Goal: Information Seeking & Learning: Learn about a topic

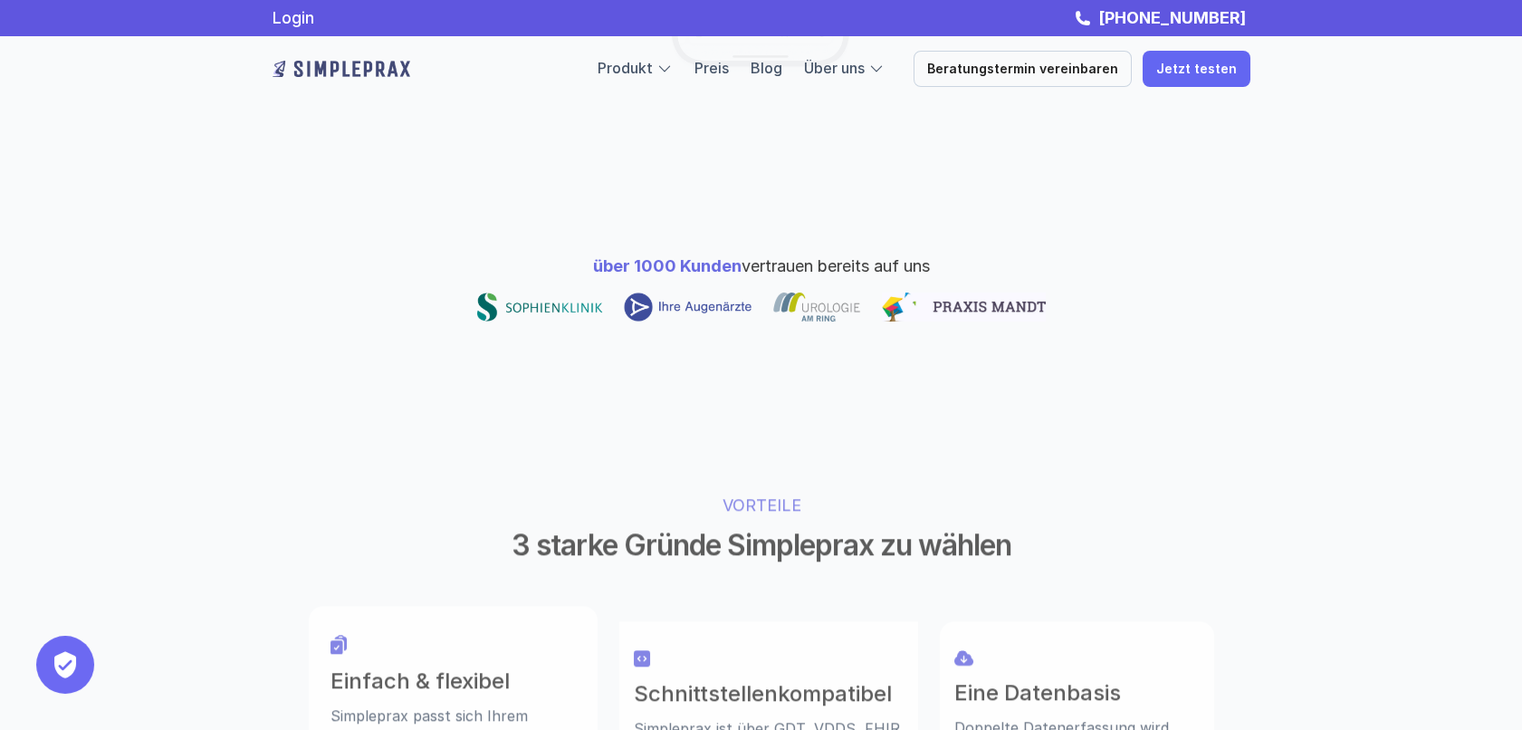
scroll to position [576, 0]
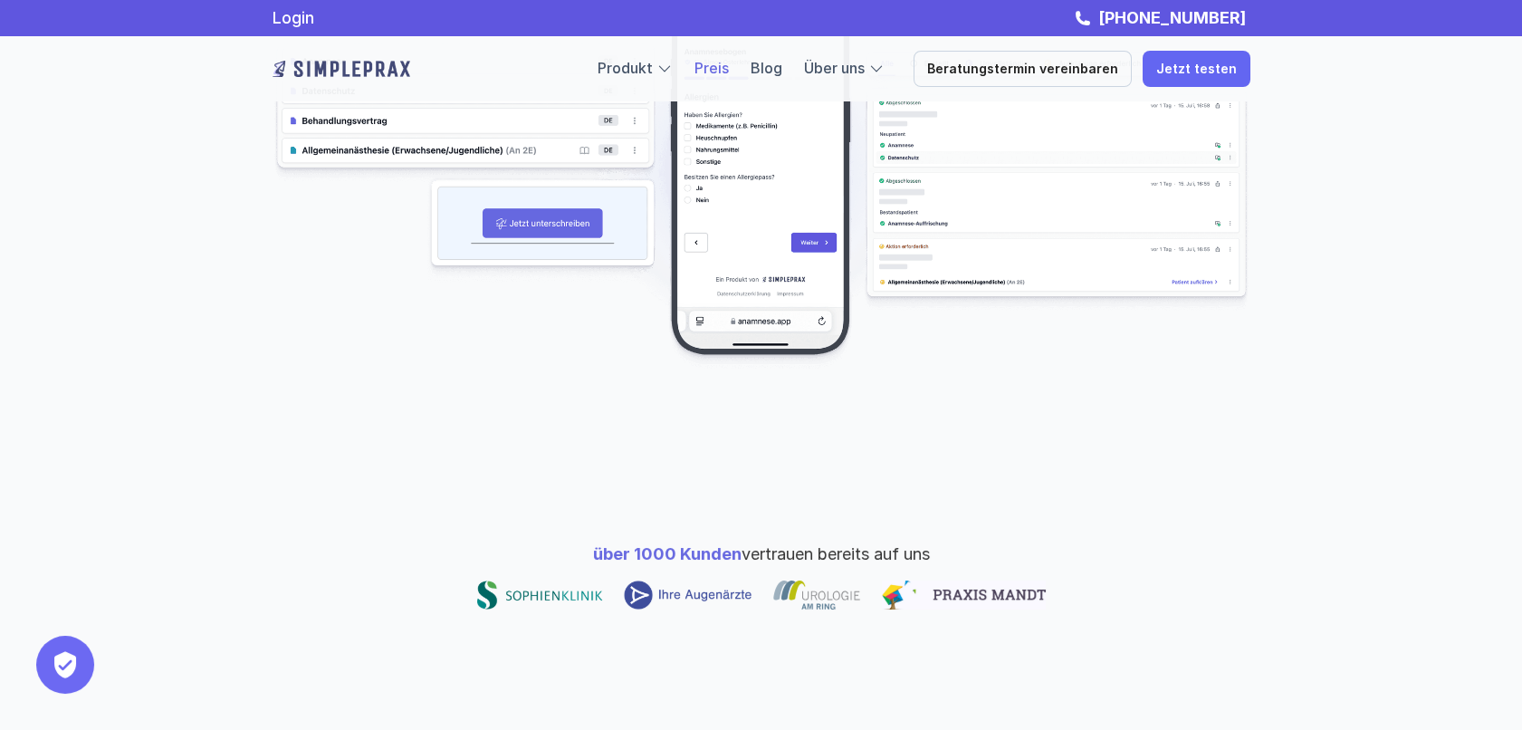
click at [729, 72] on link "Preis" at bounding box center [711, 68] width 34 height 18
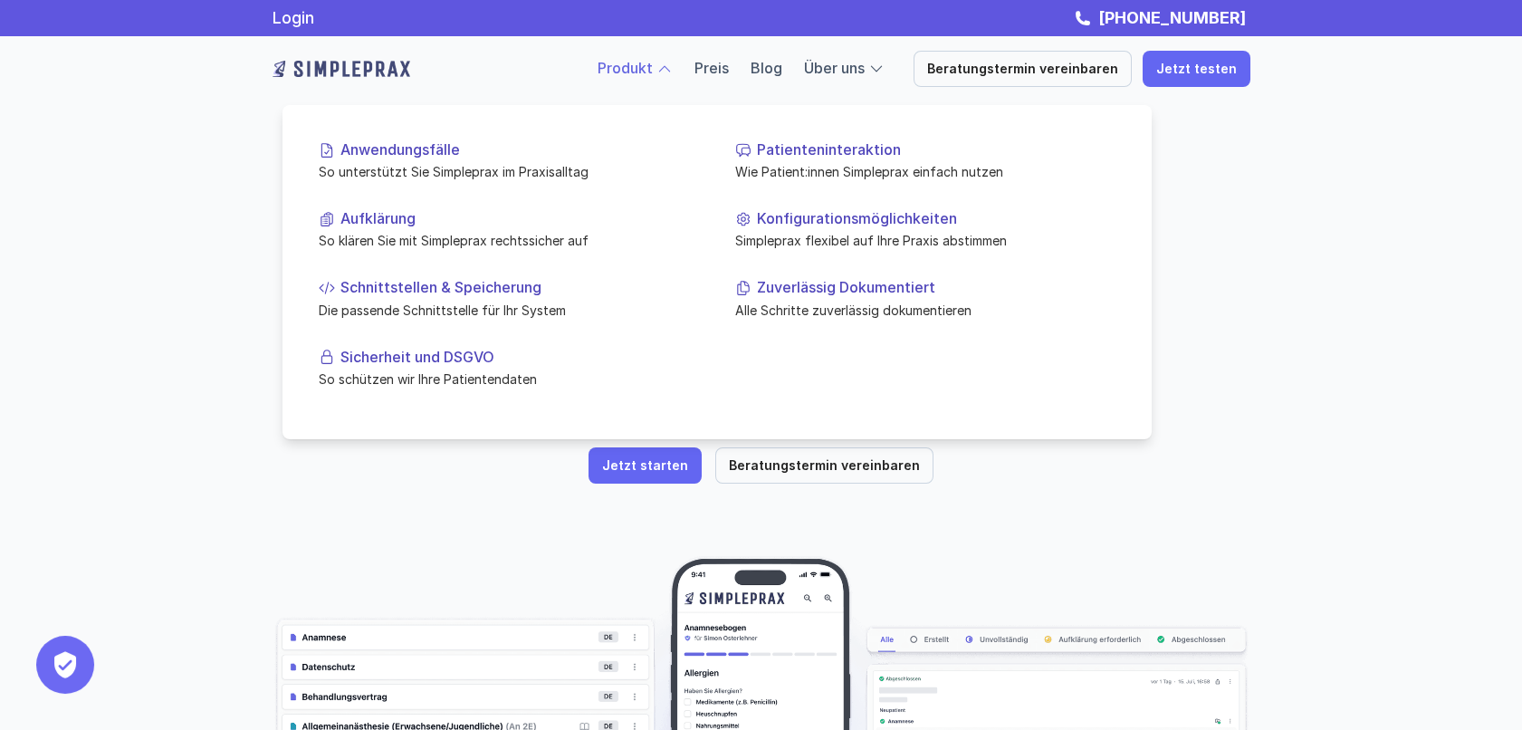
click at [673, 67] on div at bounding box center [664, 69] width 16 height 16
click at [1071, 384] on div "Anwendungsfälle So unterstützt Sie Simpleprax im Praxisalltag Patienteninterakt…" at bounding box center [716, 272] width 869 height 334
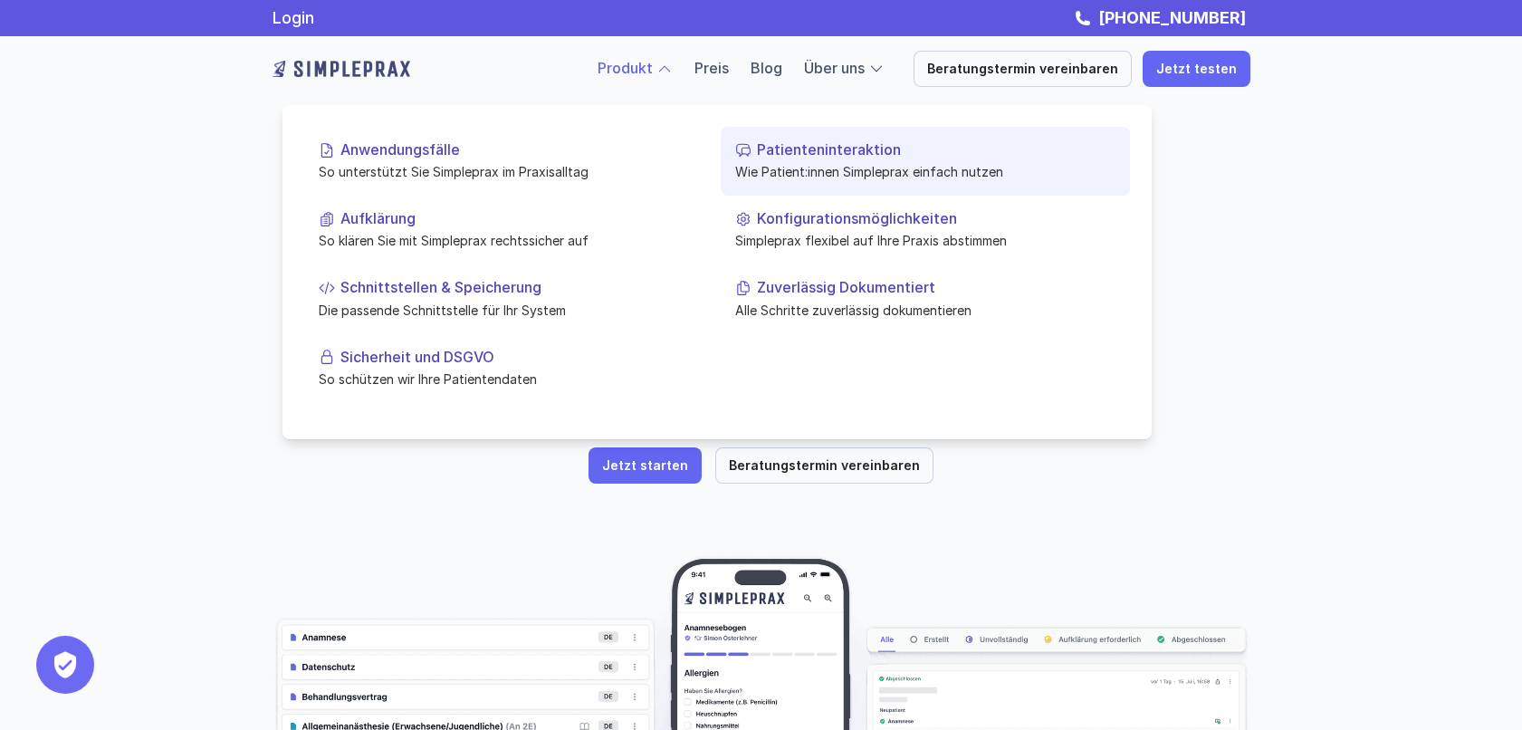
click at [827, 152] on p "Patienteninteraktion" at bounding box center [936, 149] width 359 height 17
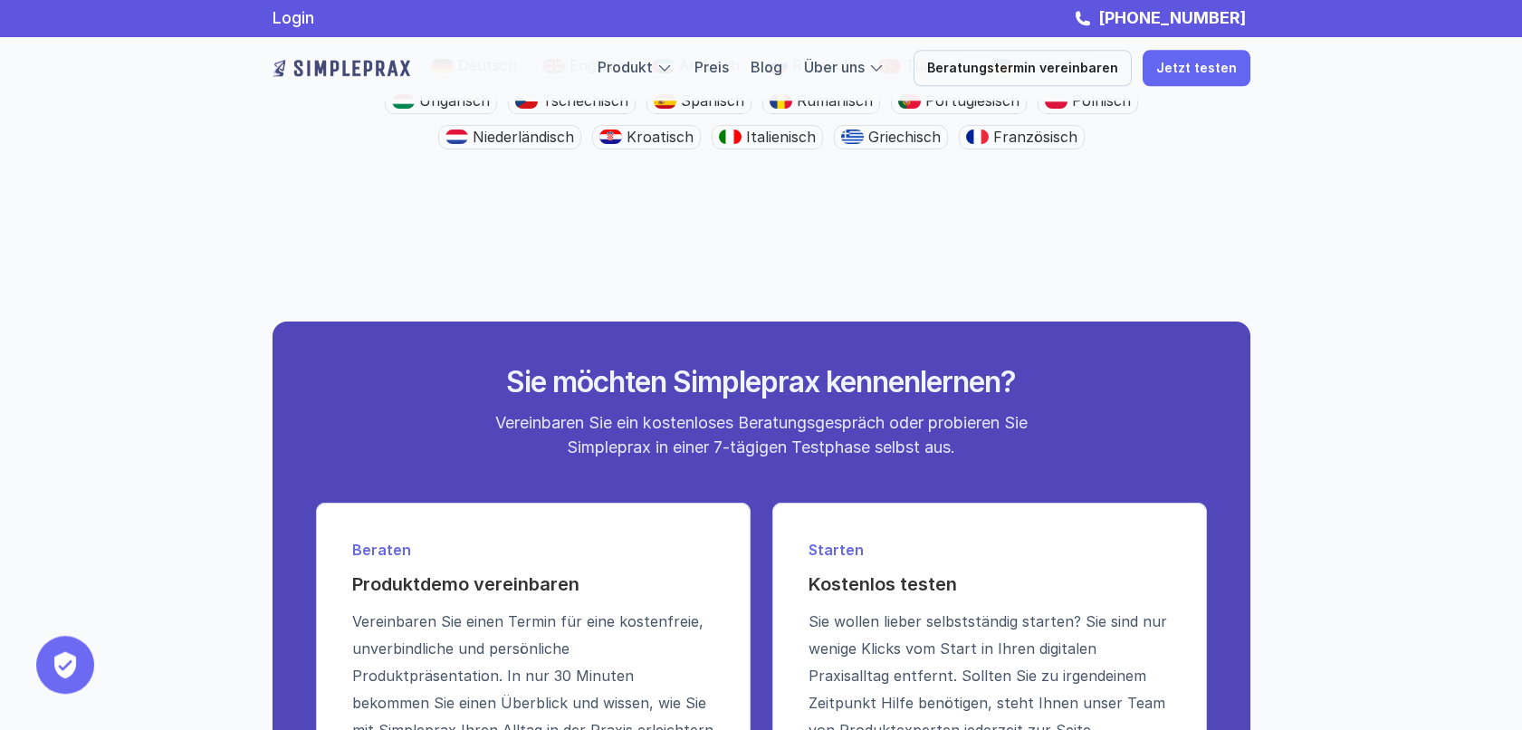
scroll to position [2683, 0]
